Goal: Find specific page/section: Find specific page/section

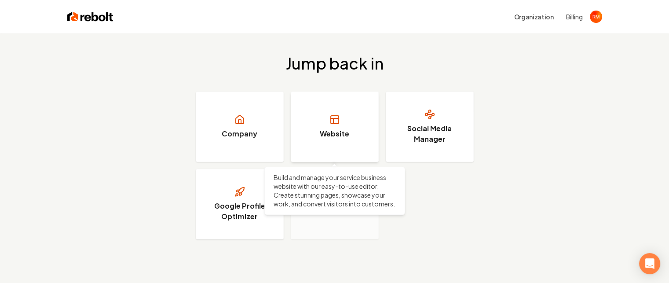
click at [351, 107] on link "Website" at bounding box center [335, 126] width 88 height 70
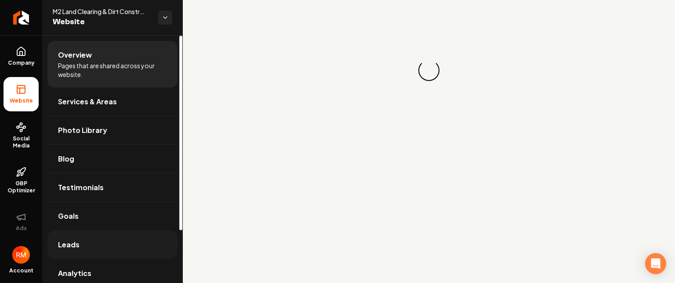
click at [72, 243] on span "Leads" at bounding box center [69, 244] width 22 height 11
